Goal: Information Seeking & Learning: Learn about a topic

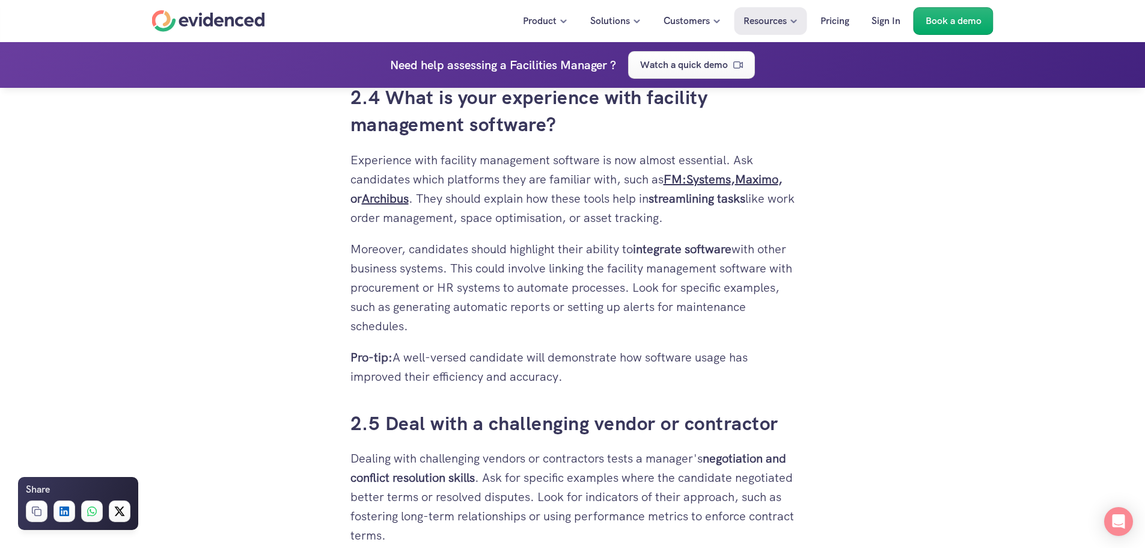
scroll to position [3066, 0]
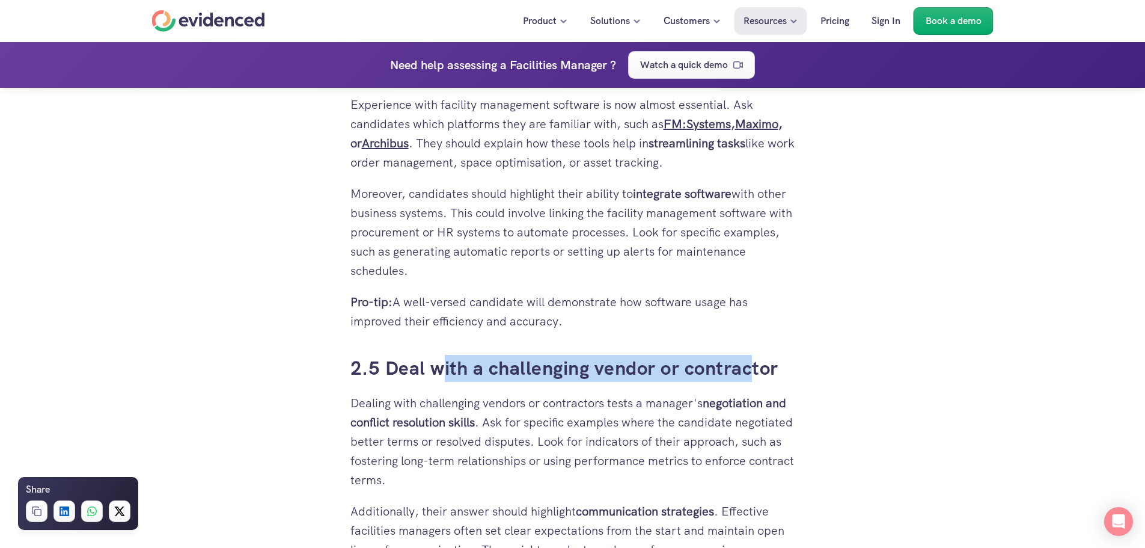
drag, startPoint x: 442, startPoint y: 347, endPoint x: 753, endPoint y: 347, distance: 311.4
click at [753, 355] on h3 "2.5 Deal with a challenging vendor or contractor" at bounding box center [572, 368] width 445 height 27
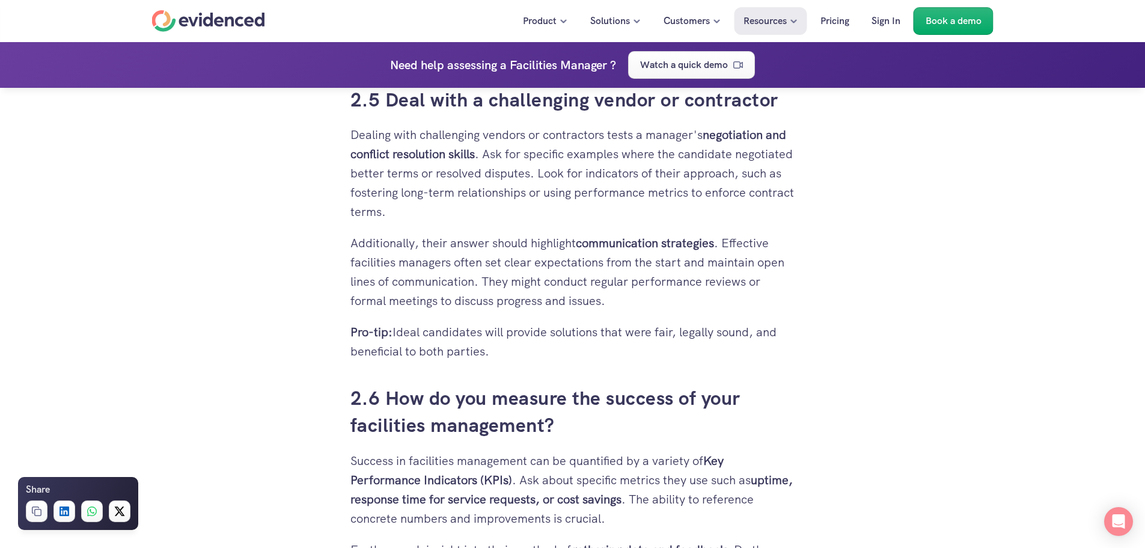
scroll to position [3366, 0]
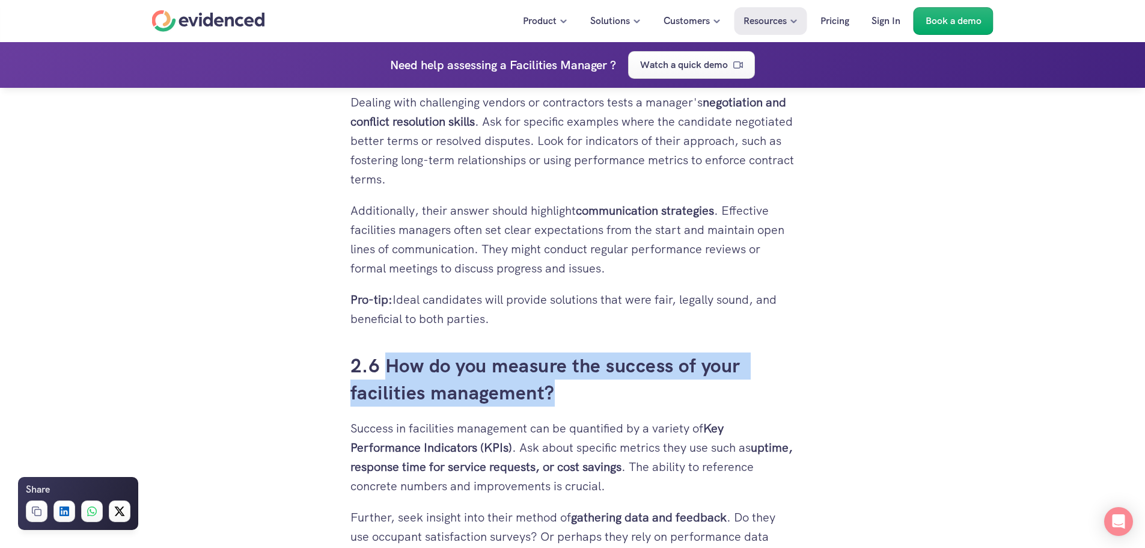
drag, startPoint x: 388, startPoint y: 345, endPoint x: 565, endPoint y: 374, distance: 179.2
click at [565, 374] on h3 "2.6 How do you measure the success of your facilities management?" at bounding box center [572, 379] width 445 height 54
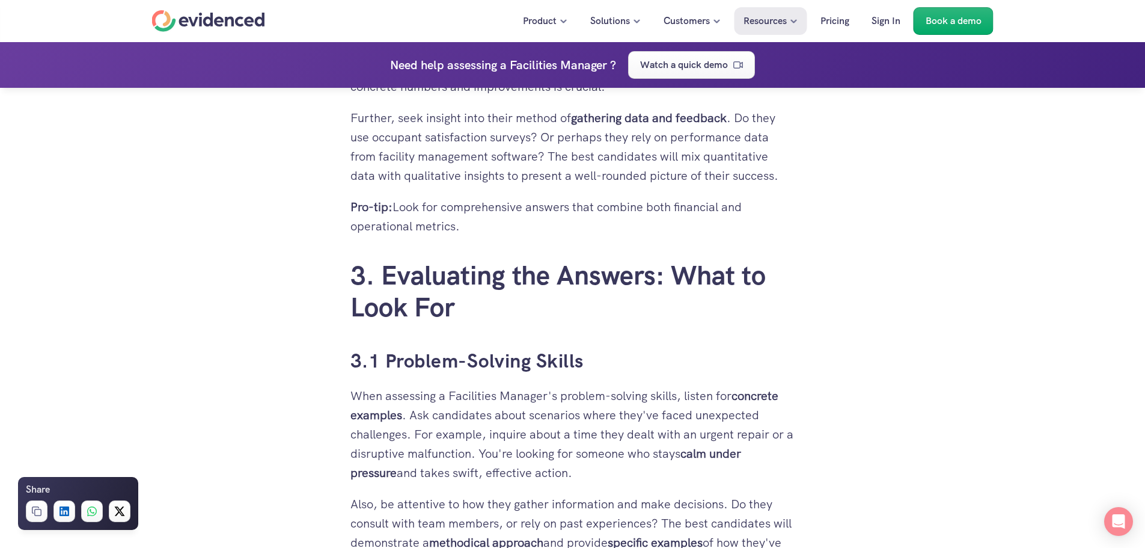
scroll to position [3787, 0]
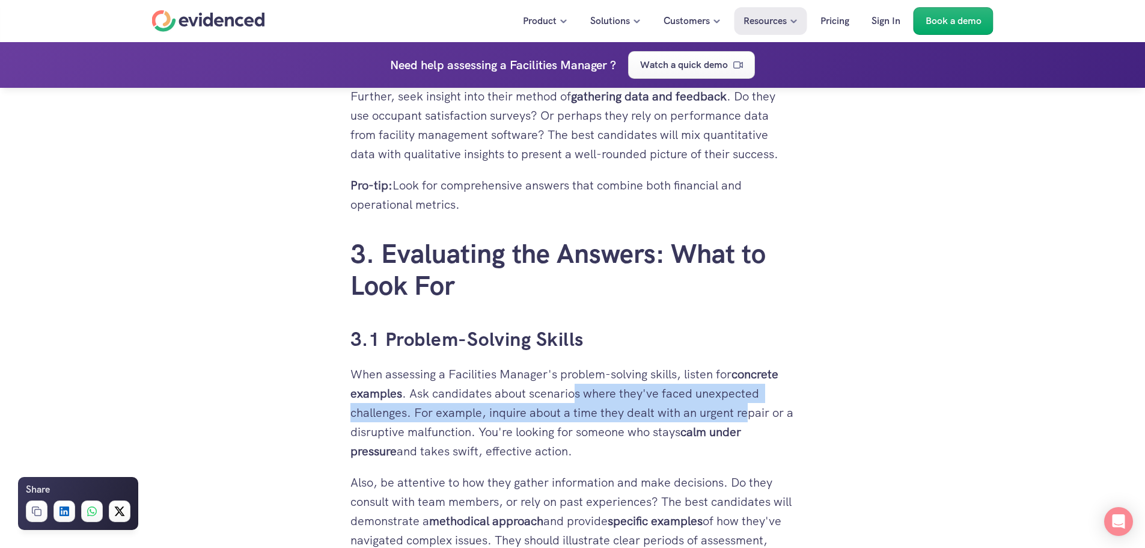
drag, startPoint x: 573, startPoint y: 375, endPoint x: 748, endPoint y: 393, distance: 175.8
click at [748, 393] on p "When assessing a Facilities Manager's problem-solving skills, listen for concre…" at bounding box center [572, 412] width 445 height 96
